Goal: Find specific page/section: Find specific page/section

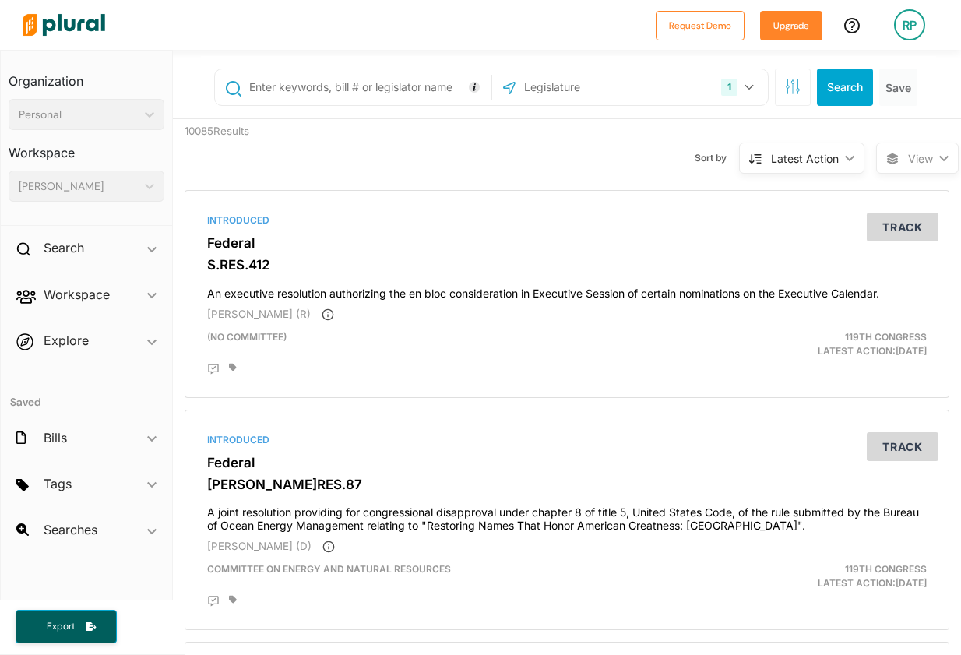
scroll to position [234, 0]
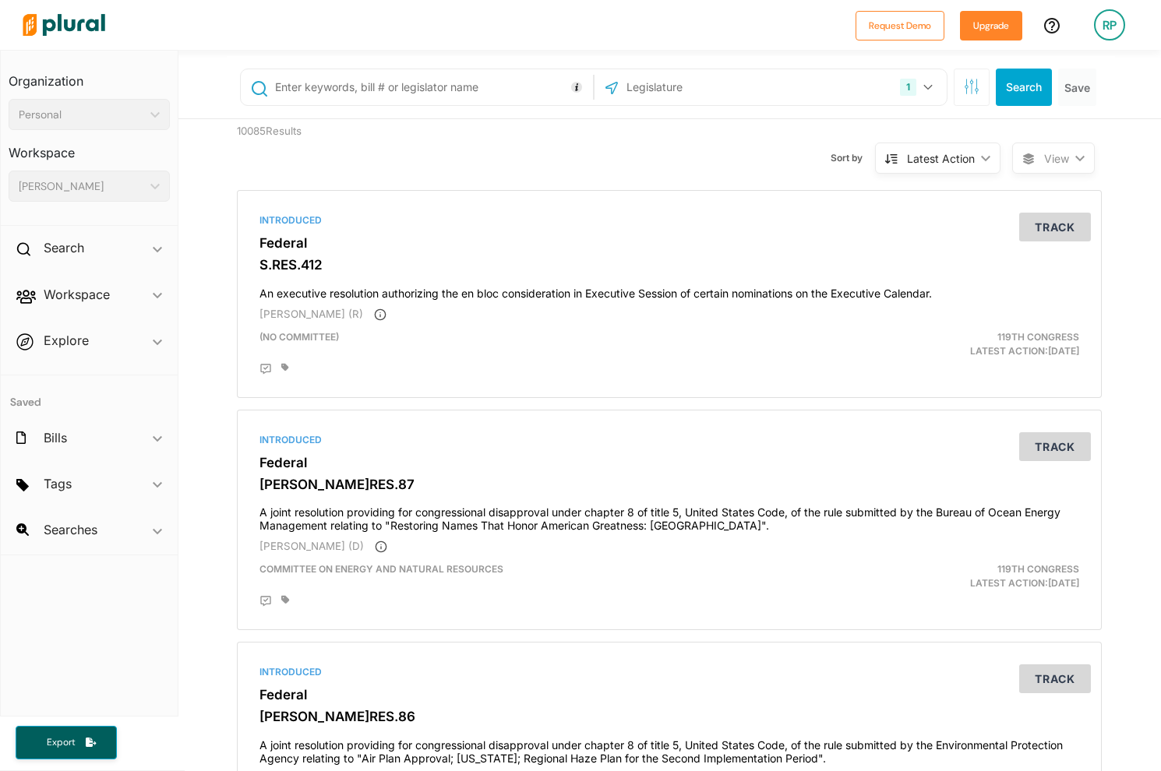
click at [605, 27] on div at bounding box center [432, 25] width 832 height 55
click at [523, 22] on div at bounding box center [432, 25] width 832 height 55
click at [79, 301] on h2 "Workspace" at bounding box center [77, 294] width 66 height 17
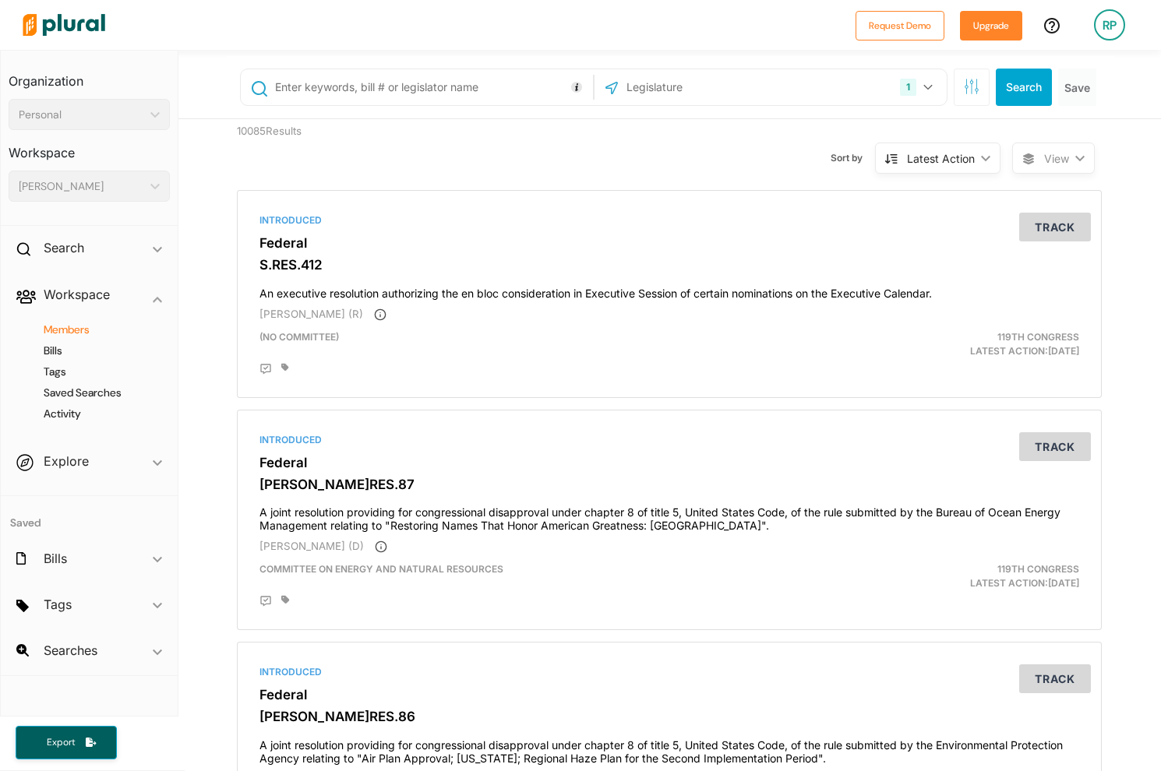
click at [69, 333] on h4 "Members" at bounding box center [93, 330] width 138 height 15
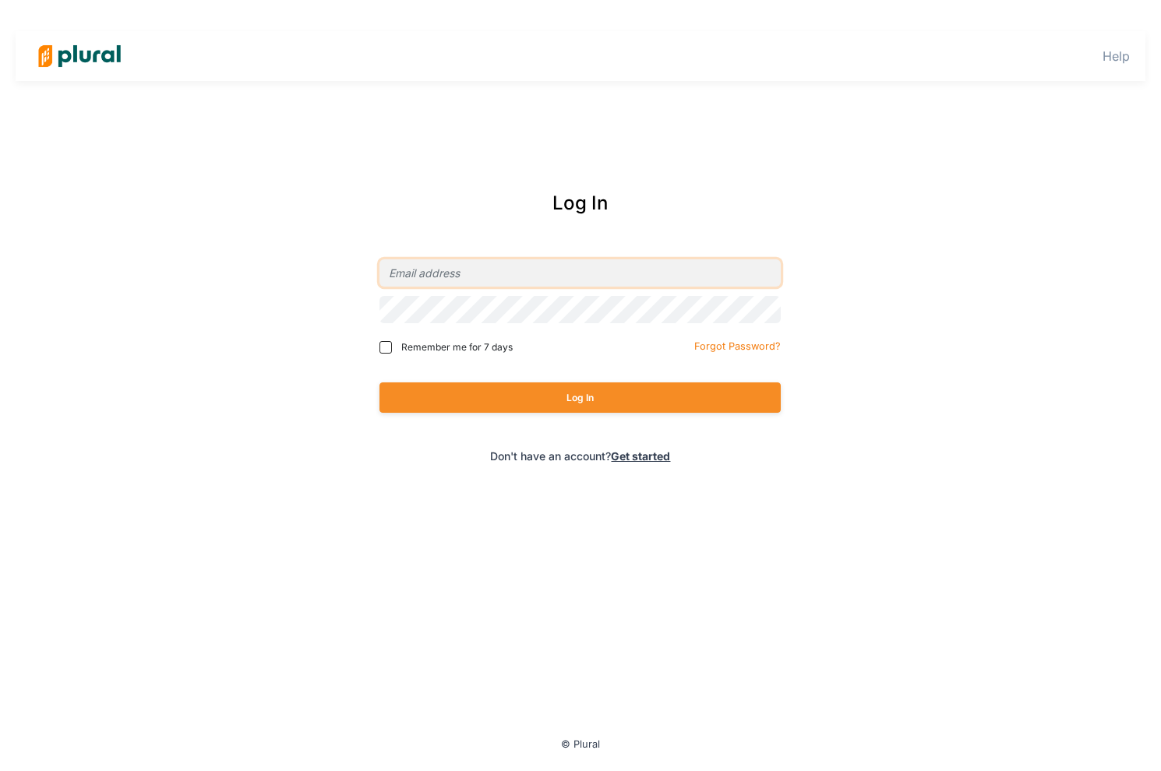
type input "robert@grokism.com"
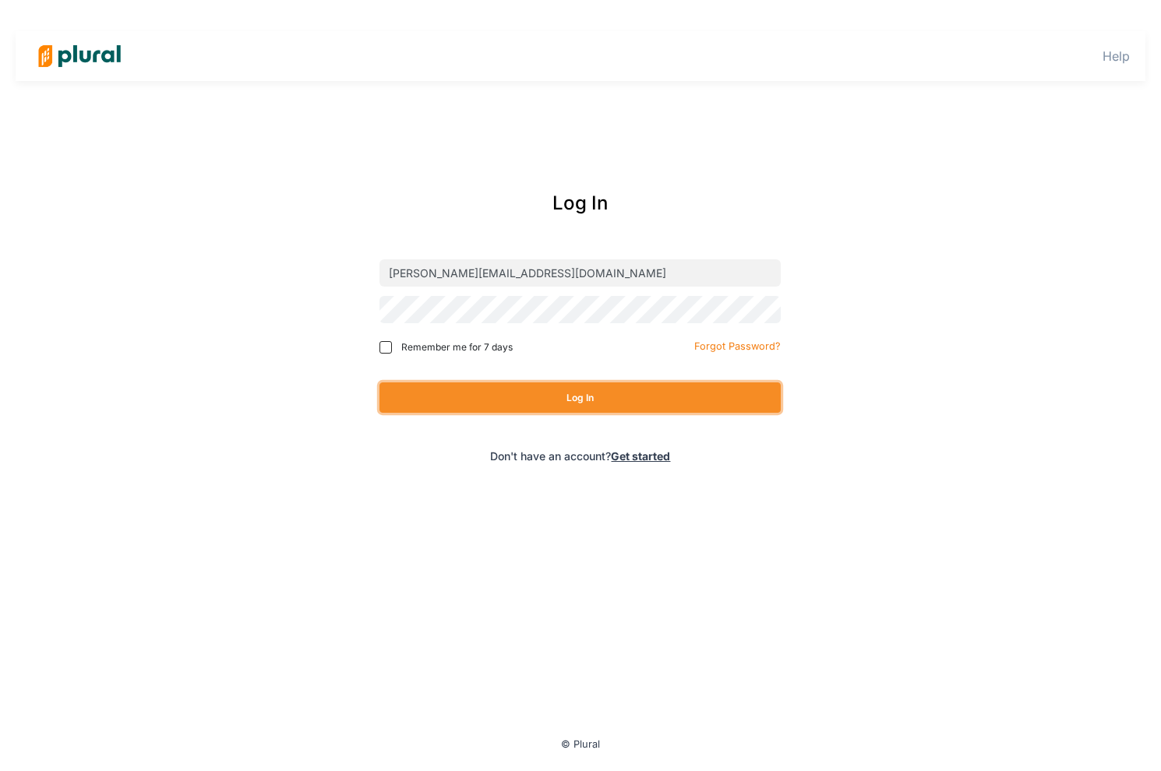
click at [570, 397] on button "Log In" at bounding box center [579, 398] width 401 height 30
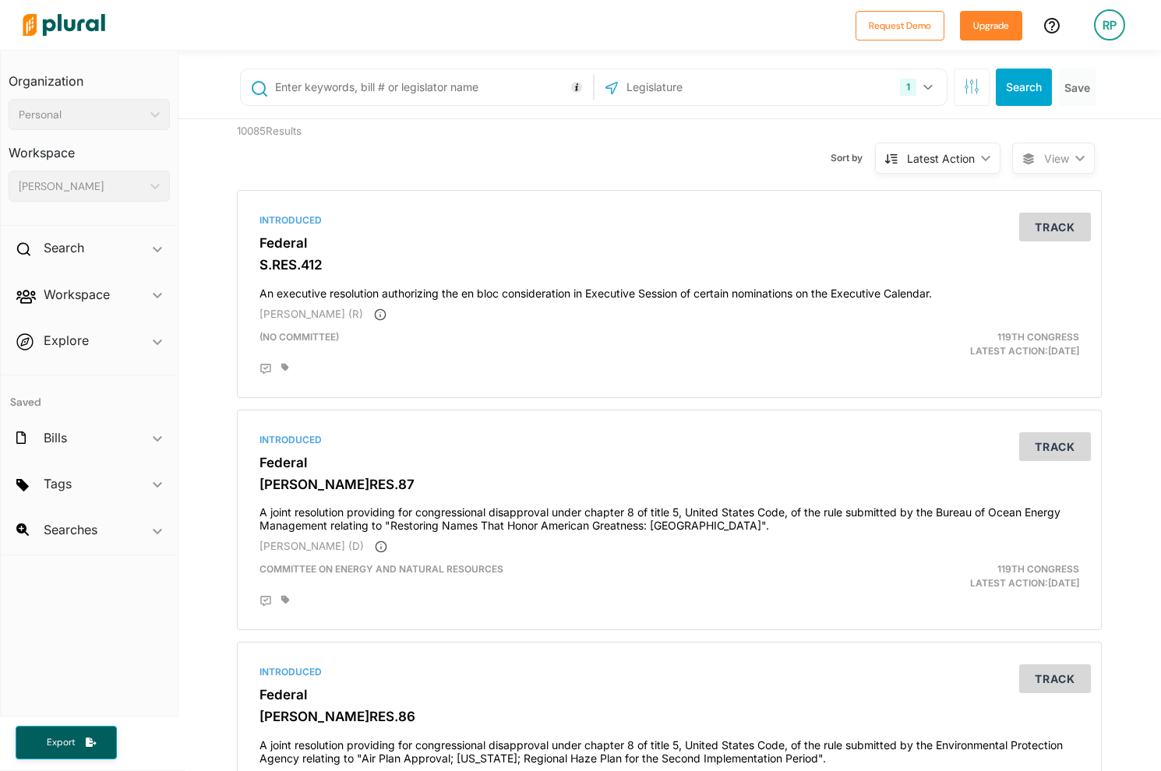
click at [603, 169] on div "Sort by Latest Action ic_keyboard_arrow_down Relevance Latest Action Latest Act…" at bounding box center [753, 148] width 518 height 59
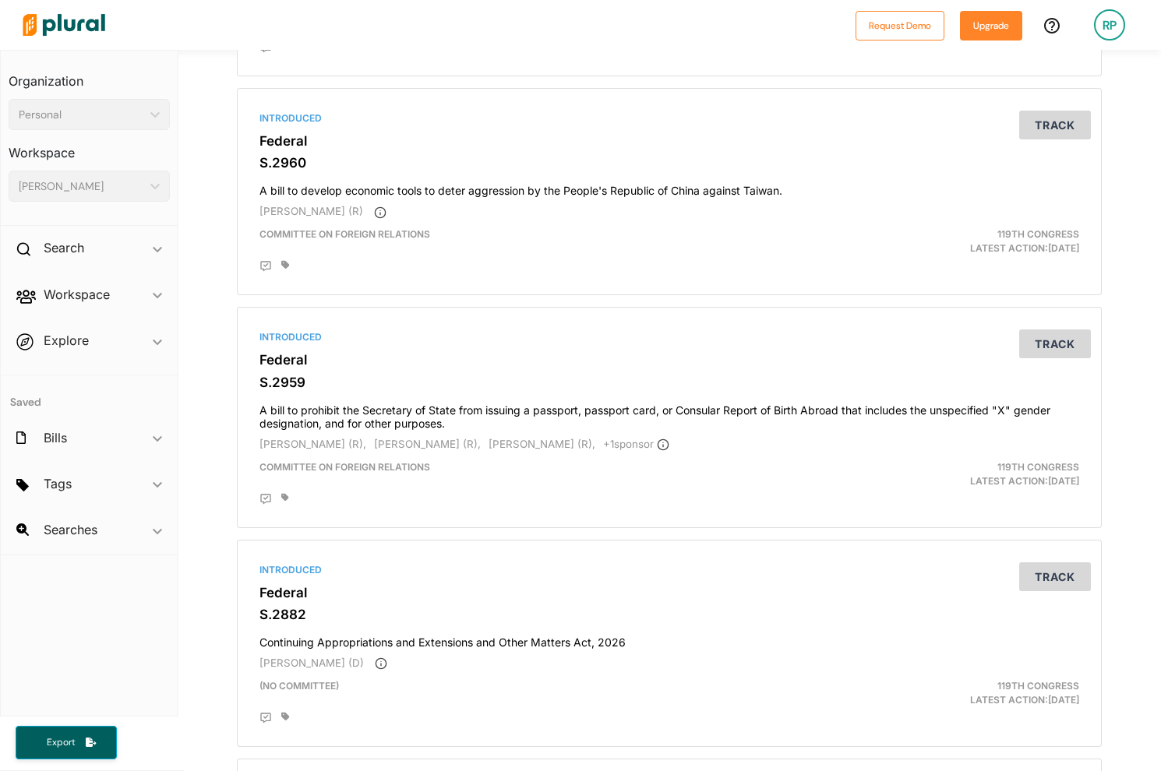
scroll to position [2415, 0]
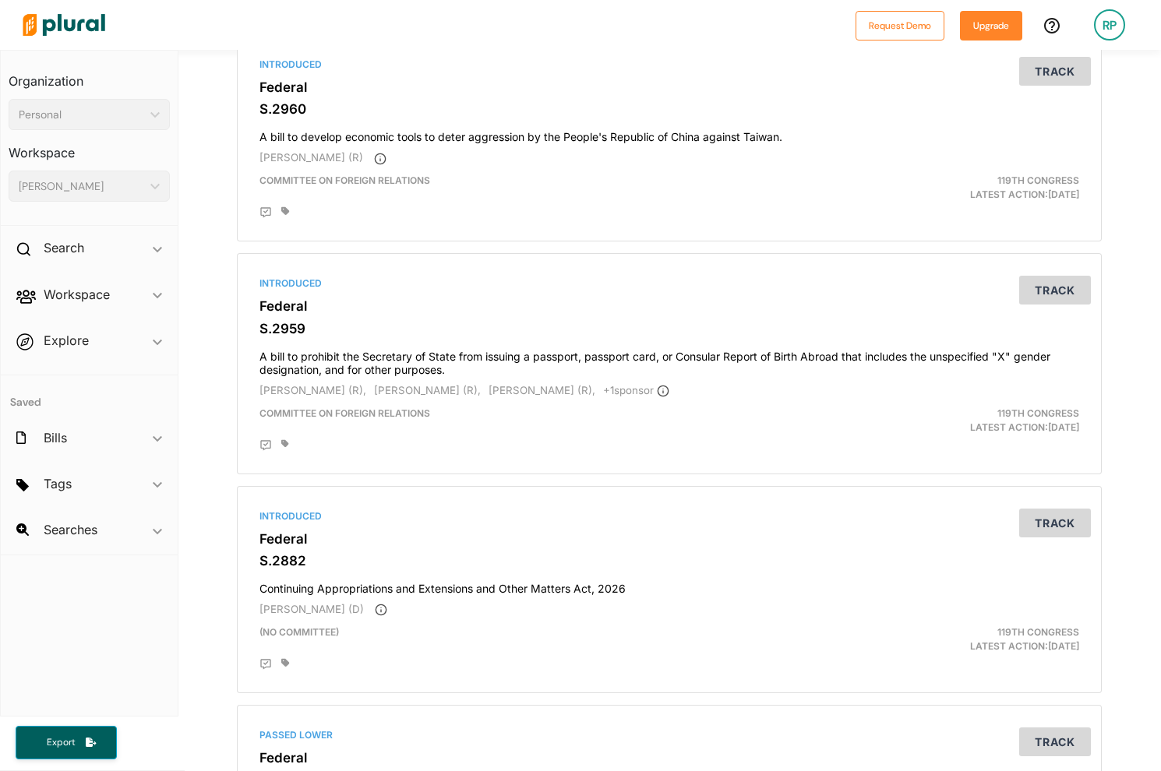
click at [73, 343] on span "Explore ic_keyboard_arrow_down Overview" at bounding box center [89, 344] width 177 height 42
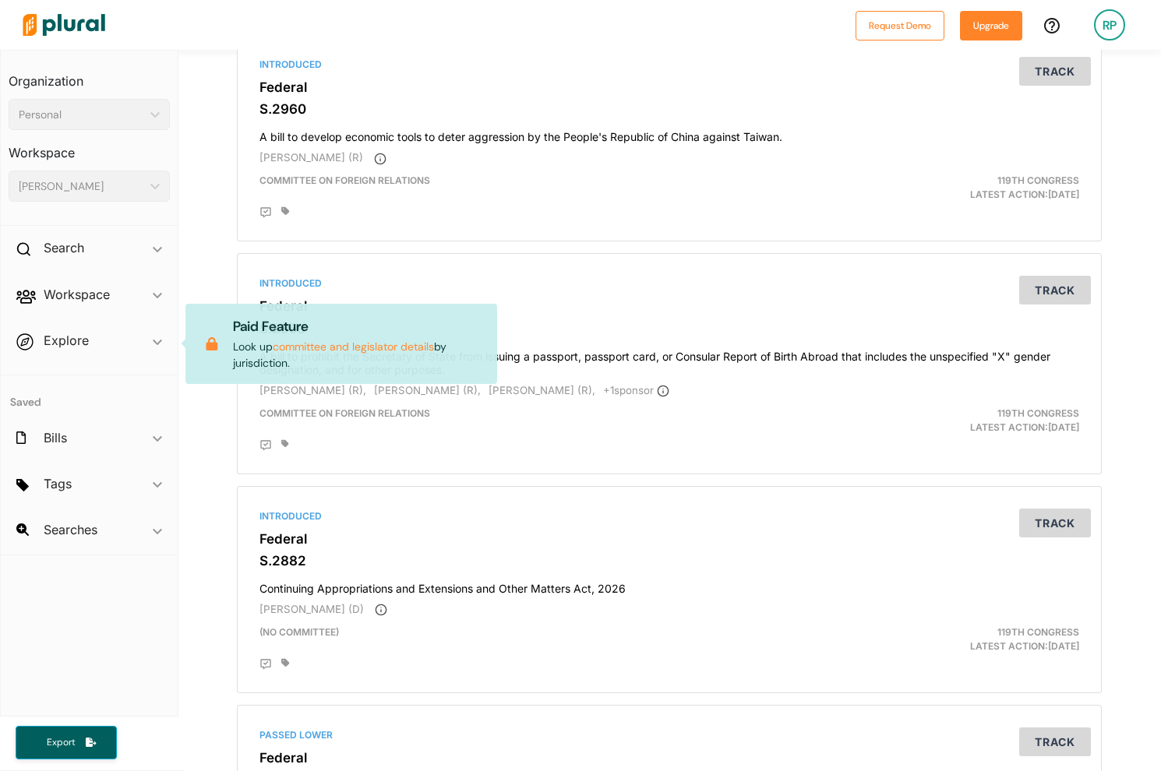
click at [147, 343] on span "Explore ic_keyboard_arrow_down Overview Paid Feature Look up committee and legi…" at bounding box center [89, 344] width 177 height 42
click at [161, 298] on icon "ic_keyboard_arrow_down" at bounding box center [157, 295] width 9 height 7
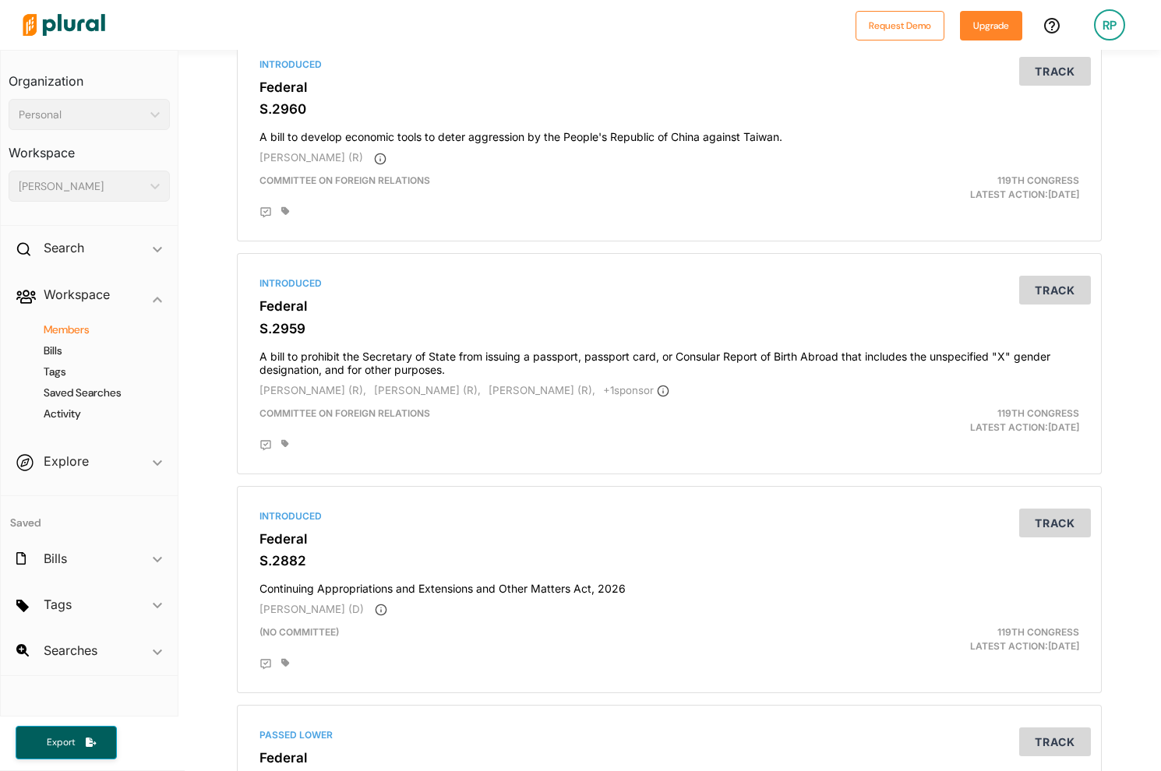
click at [70, 324] on h4 "Members" at bounding box center [93, 330] width 138 height 15
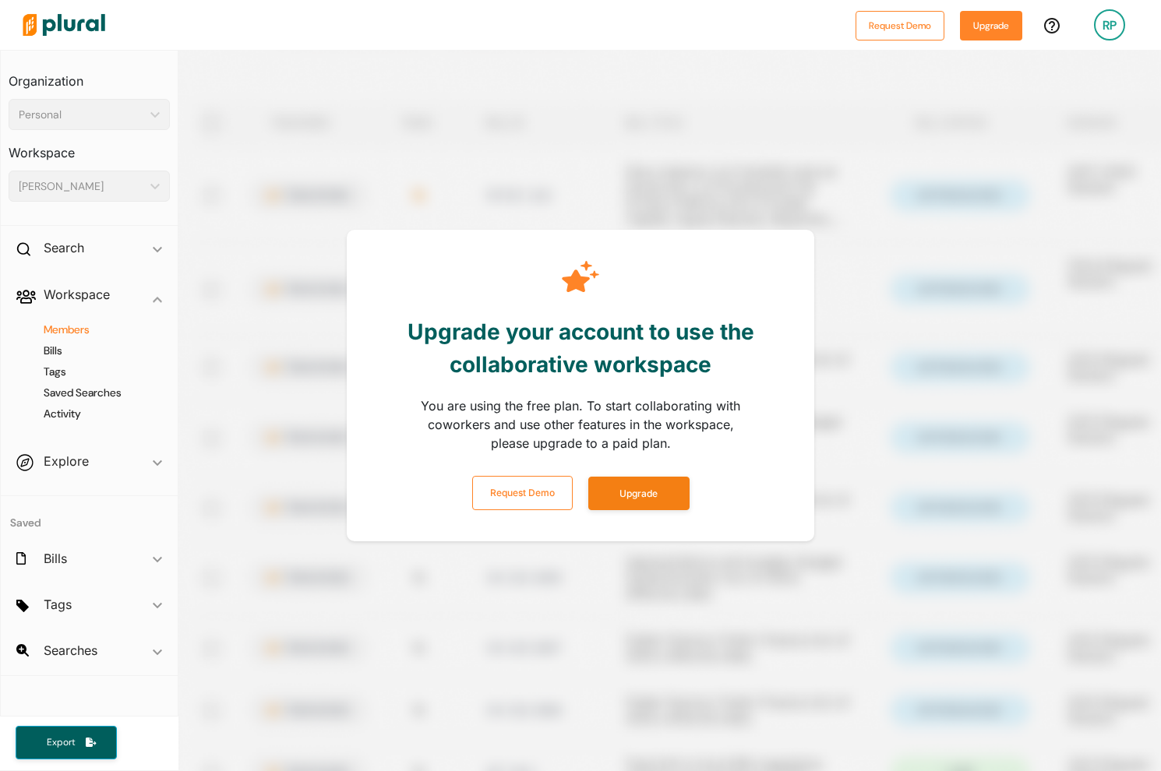
click at [680, 21] on div at bounding box center [432, 25] width 832 height 55
click at [73, 115] on div "Personal" at bounding box center [81, 115] width 125 height 16
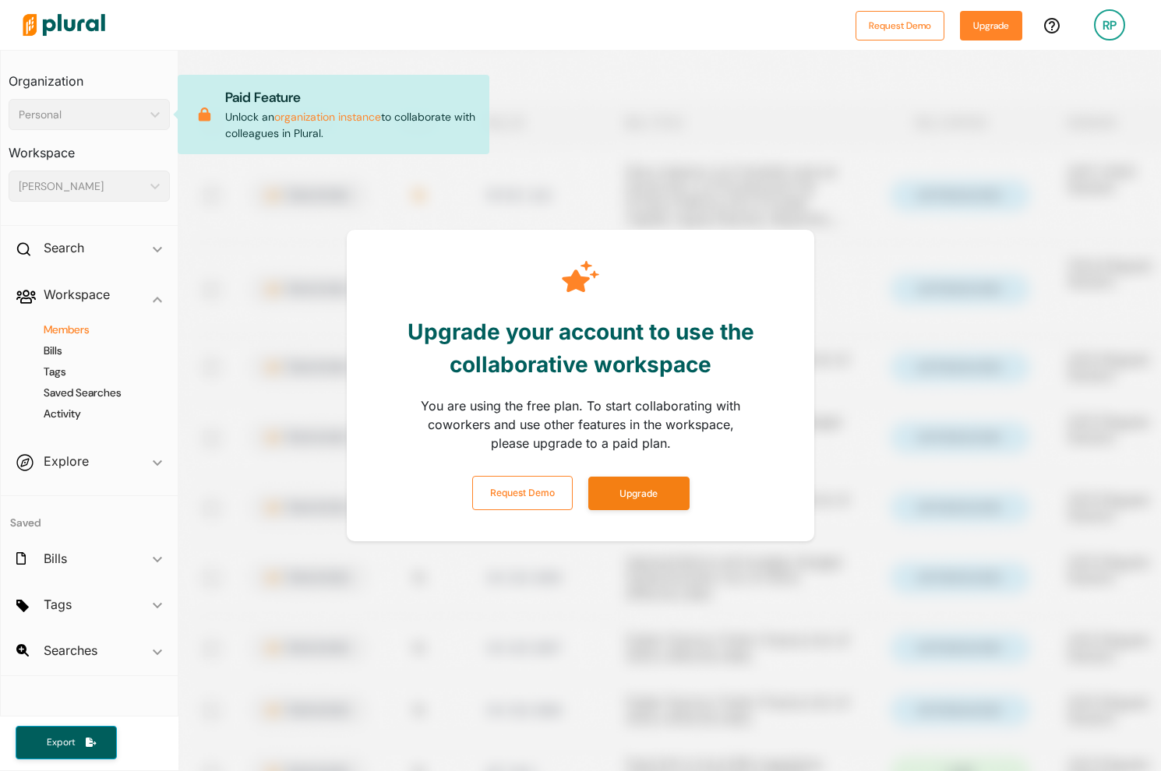
click at [155, 122] on div "Personal ic_keyboard_arrow_down" at bounding box center [89, 114] width 161 height 31
click at [231, 296] on div at bounding box center [758, 435] width 1161 height 771
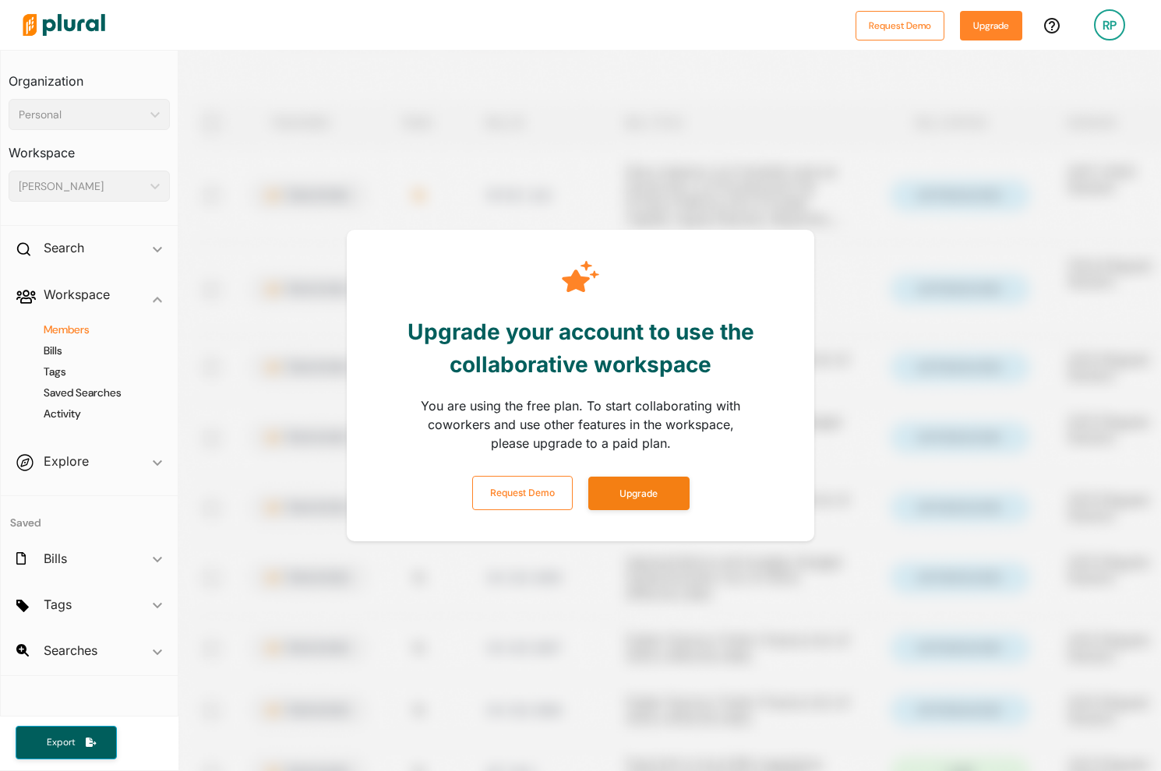
click at [165, 740] on div "Export" at bounding box center [92, 742] width 185 height 33
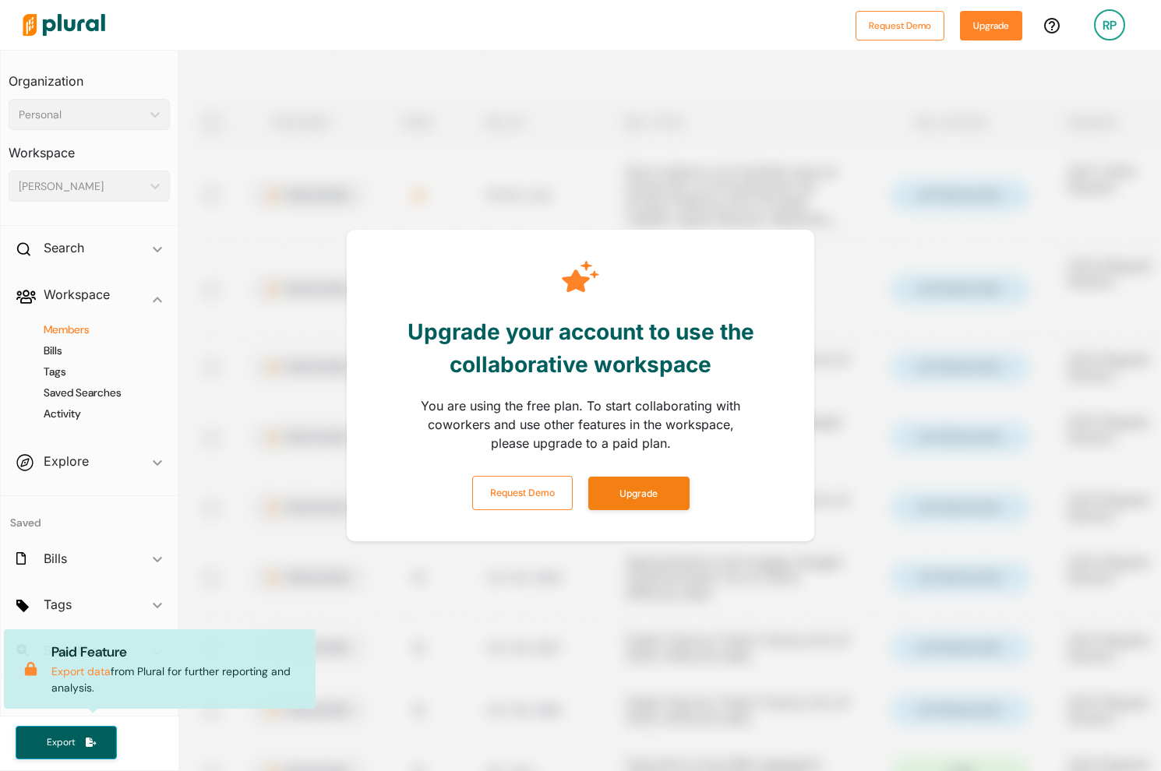
click at [854, 598] on div at bounding box center [758, 435] width 1161 height 771
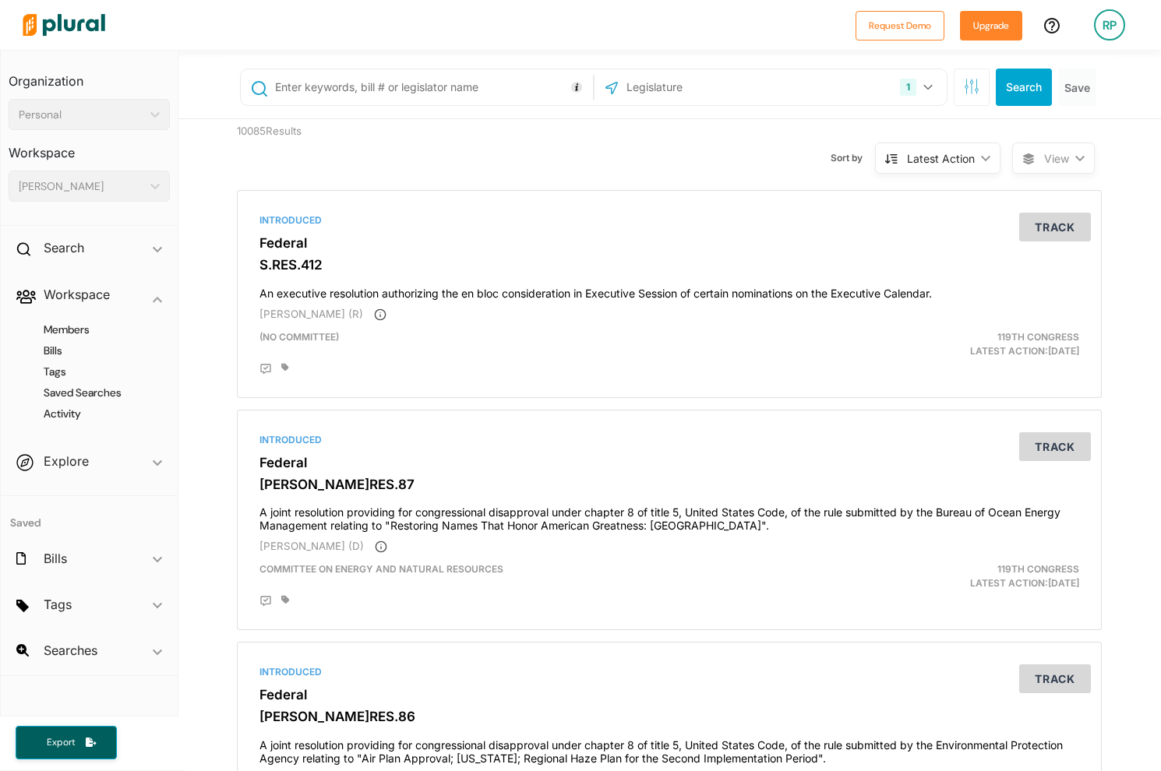
click at [154, 105] on div "Personal ic_keyboard_arrow_down" at bounding box center [89, 114] width 161 height 31
